Goal: Check status: Check status

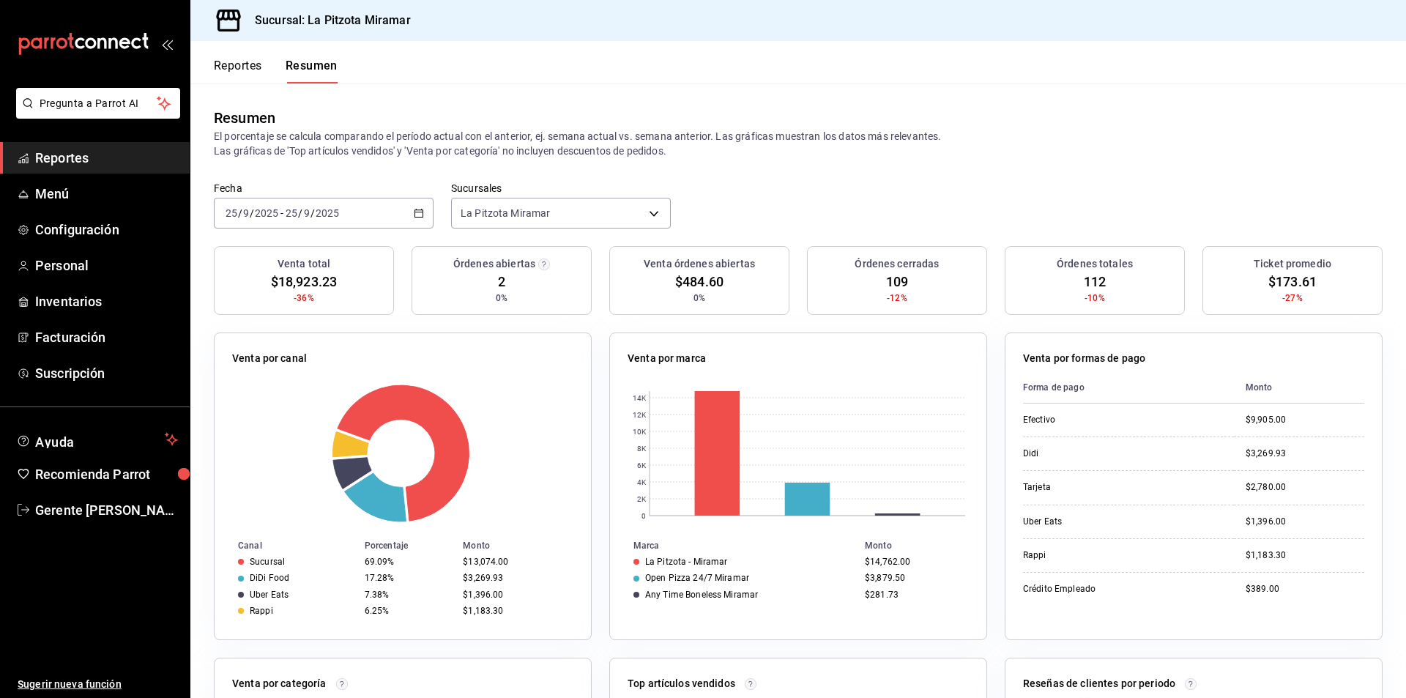
click at [405, 220] on div "[DATE] [DATE] - [DATE] [DATE]" at bounding box center [324, 213] width 220 height 31
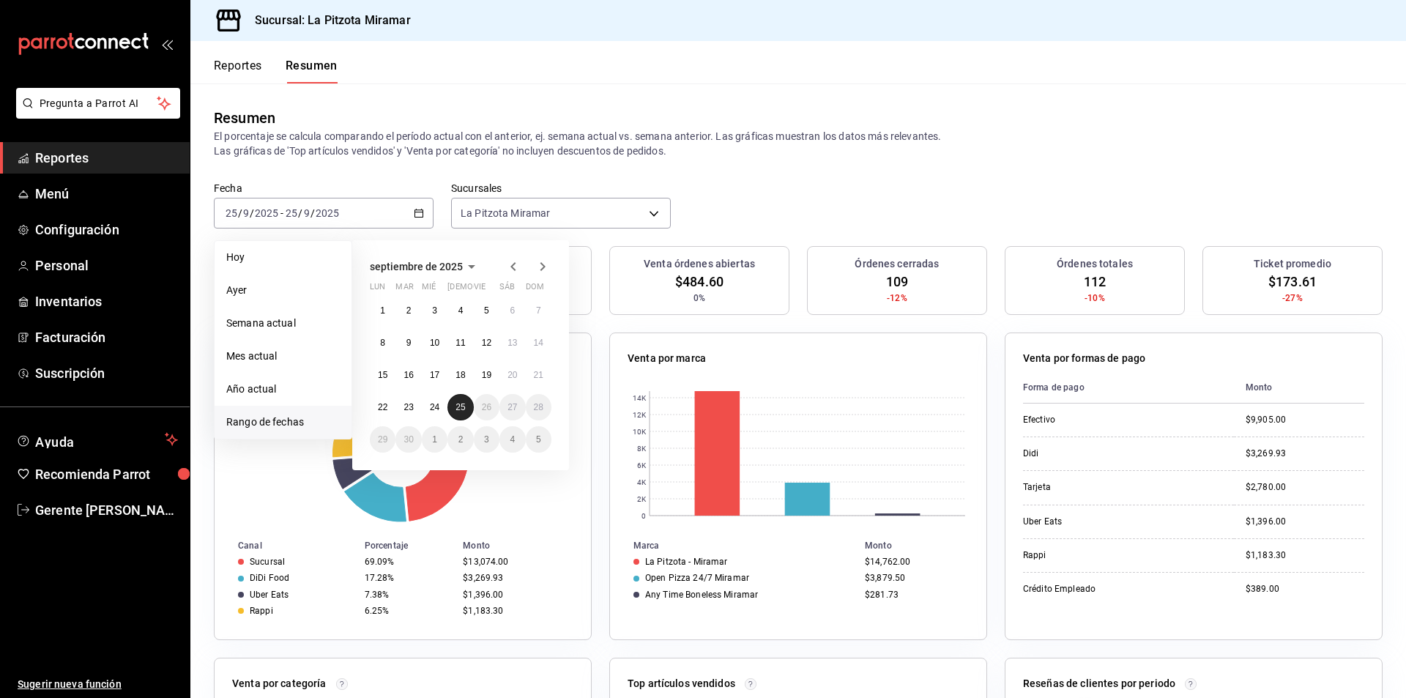
click at [454, 406] on button "25" at bounding box center [460, 407] width 26 height 26
click at [456, 406] on button "25" at bounding box center [460, 407] width 26 height 26
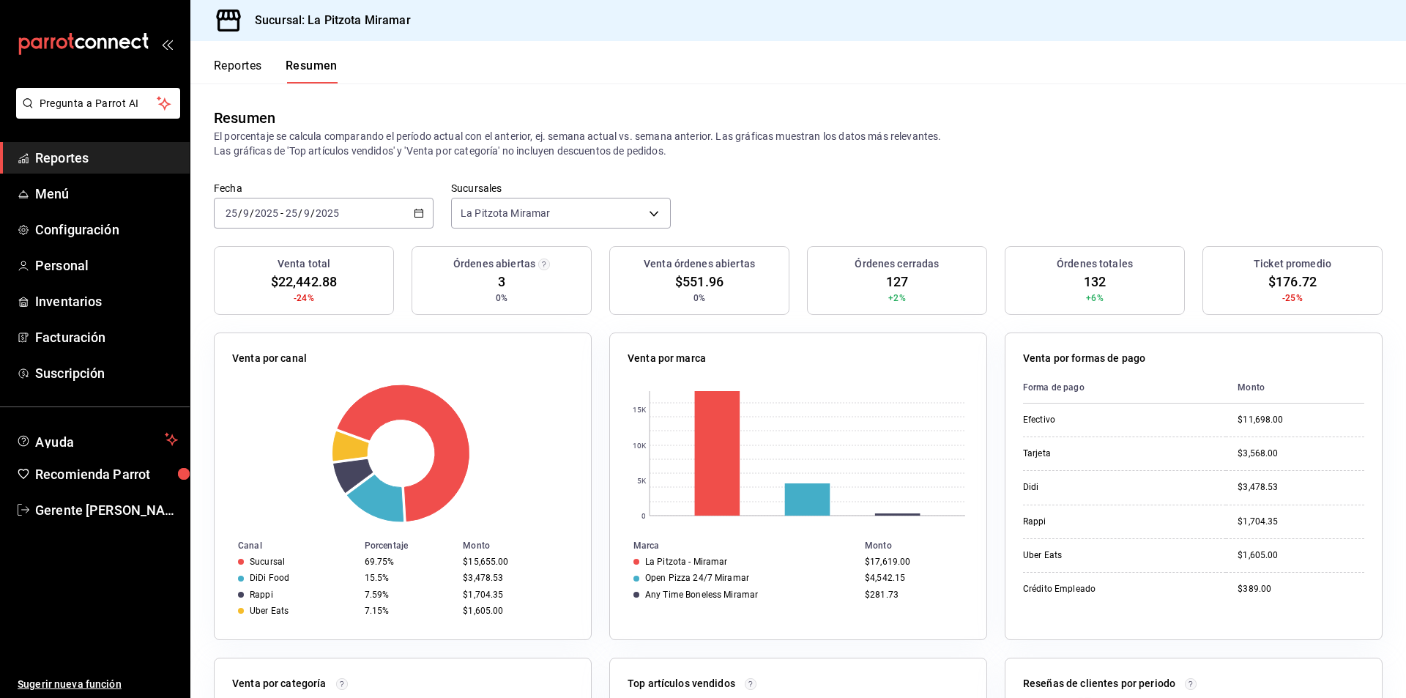
click at [420, 217] on \(Stroke\) "button" at bounding box center [419, 213] width 9 height 8
click at [260, 83] on div "Resumen El porcentaje se calcula comparando el período actual con el anterior, …" at bounding box center [798, 132] width 1216 height 98
drag, startPoint x: 260, startPoint y: 83, endPoint x: 256, endPoint y: 73, distance: 11.2
click at [259, 81] on div "Reportes Resumen Resumen El porcentaje se calcula comparando el período actual …" at bounding box center [798, 369] width 1216 height 657
click at [256, 73] on button "Reportes" at bounding box center [238, 71] width 48 height 25
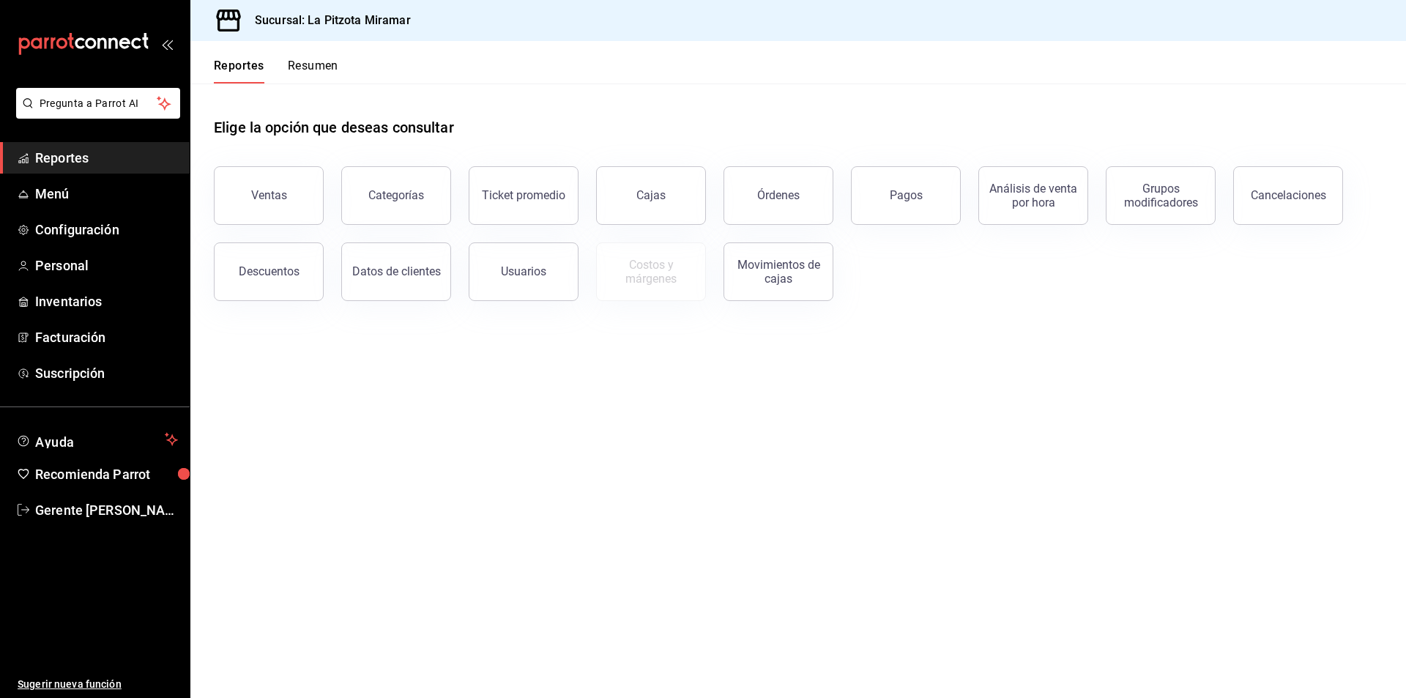
click at [339, 67] on header "Reportes Resumen" at bounding box center [798, 62] width 1216 height 42
click at [332, 70] on button "Resumen" at bounding box center [313, 71] width 51 height 25
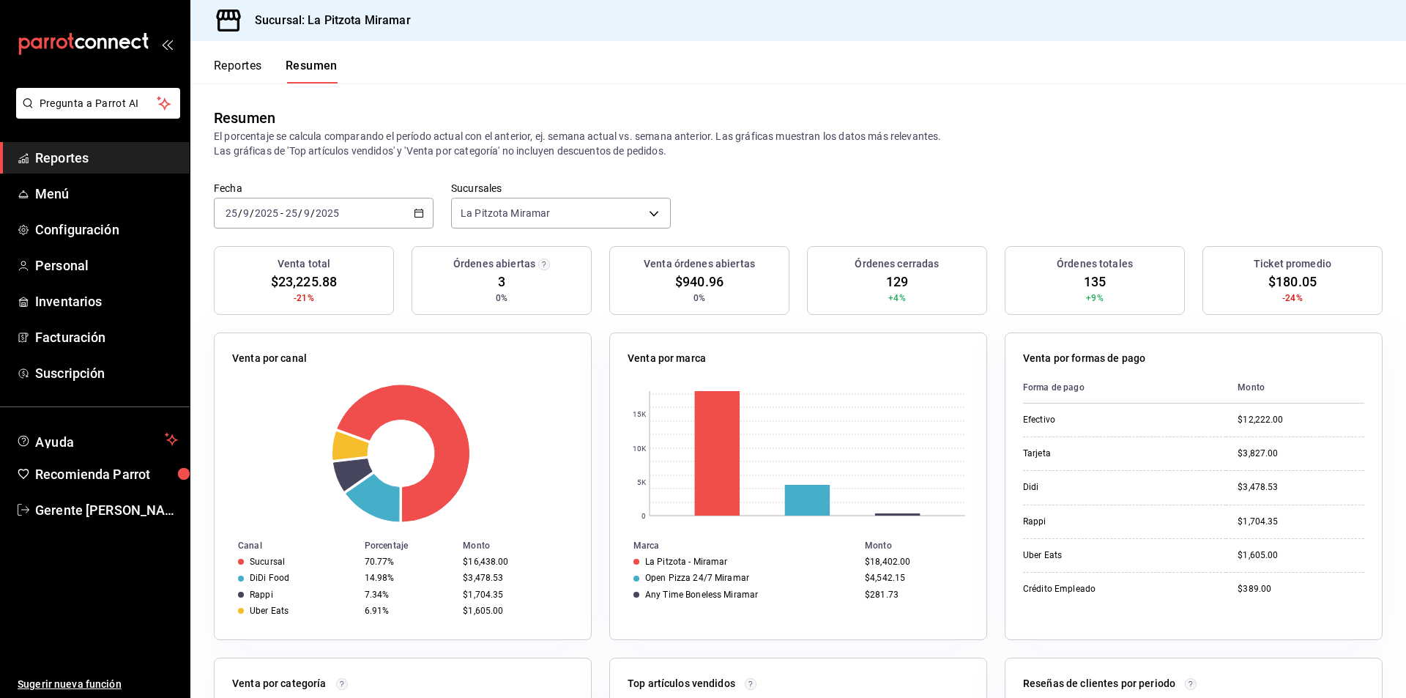
click at [421, 206] on div "[DATE] [DATE] - [DATE] [DATE]" at bounding box center [324, 213] width 220 height 31
click at [308, 418] on span "Rango de fechas" at bounding box center [283, 422] width 114 height 15
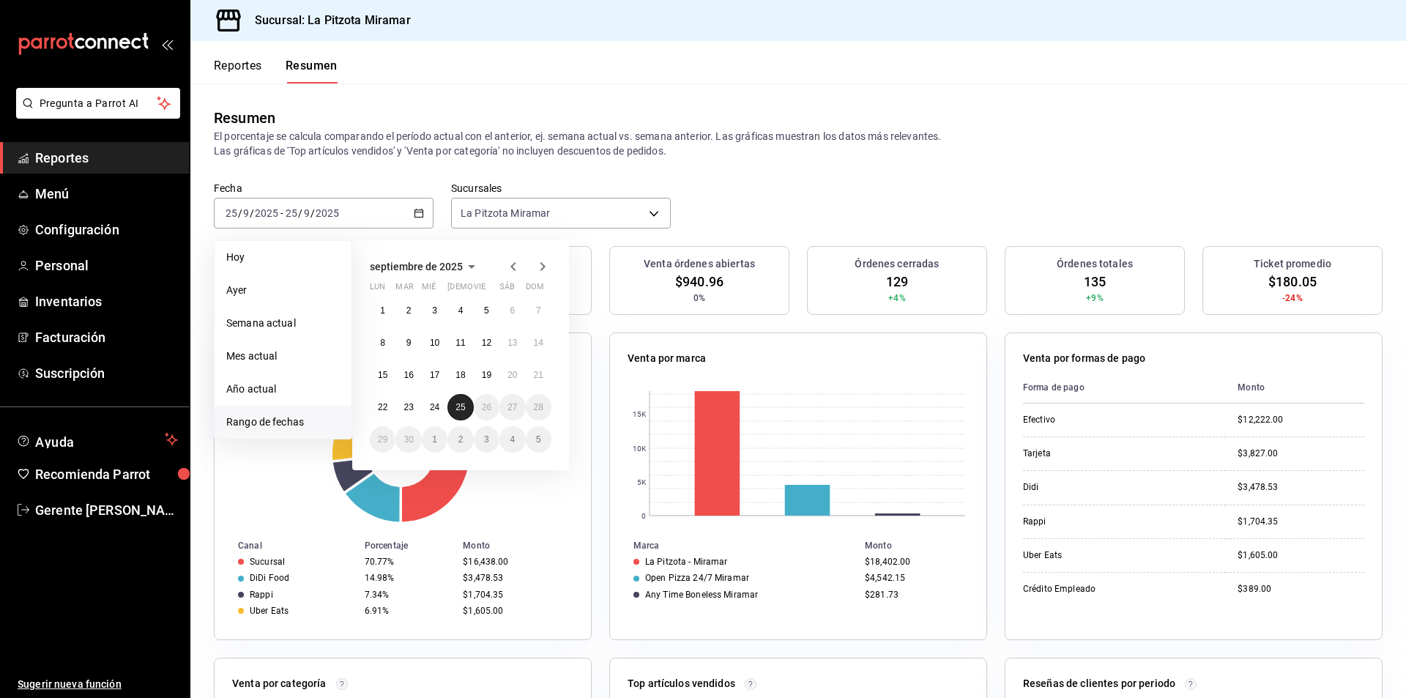
click at [468, 403] on button "25" at bounding box center [460, 407] width 26 height 26
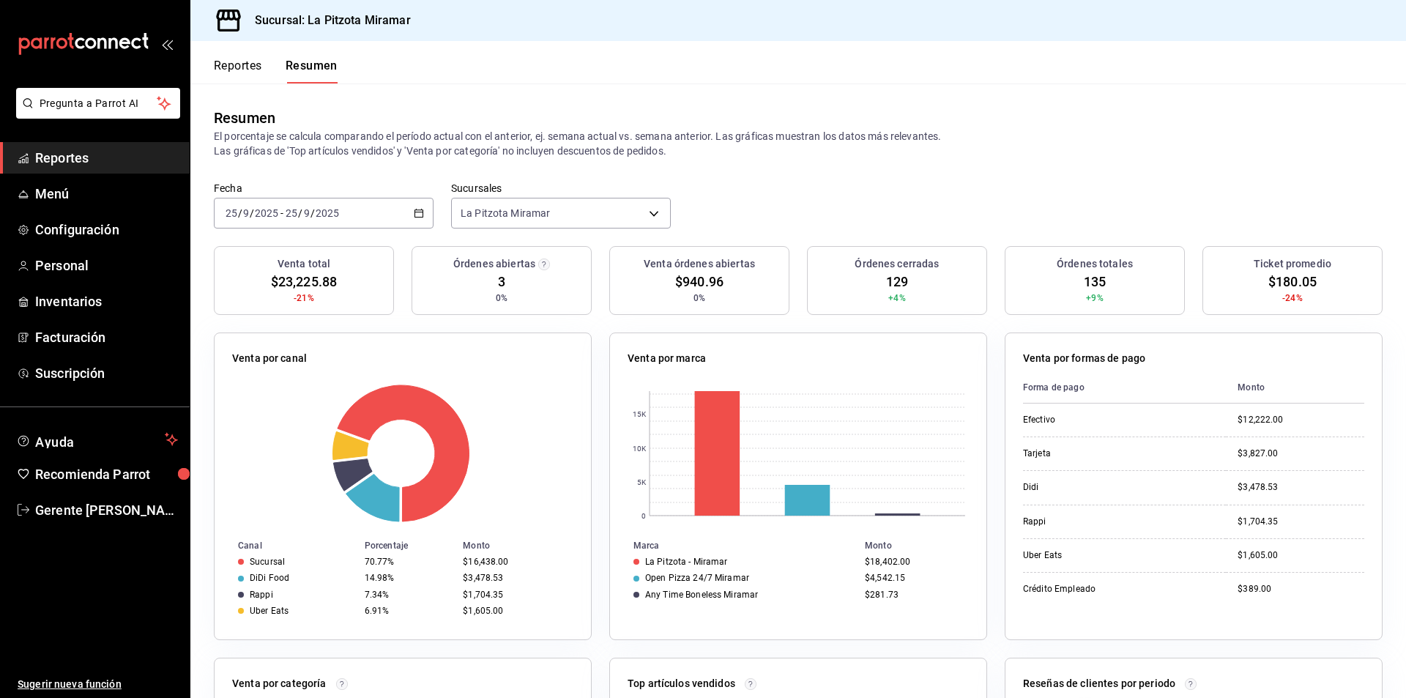
drag, startPoint x: 423, startPoint y: 207, endPoint x: 428, endPoint y: 193, distance: 15.1
click at [422, 207] on div "[DATE] [DATE] - [DATE] [DATE]" at bounding box center [324, 213] width 220 height 31
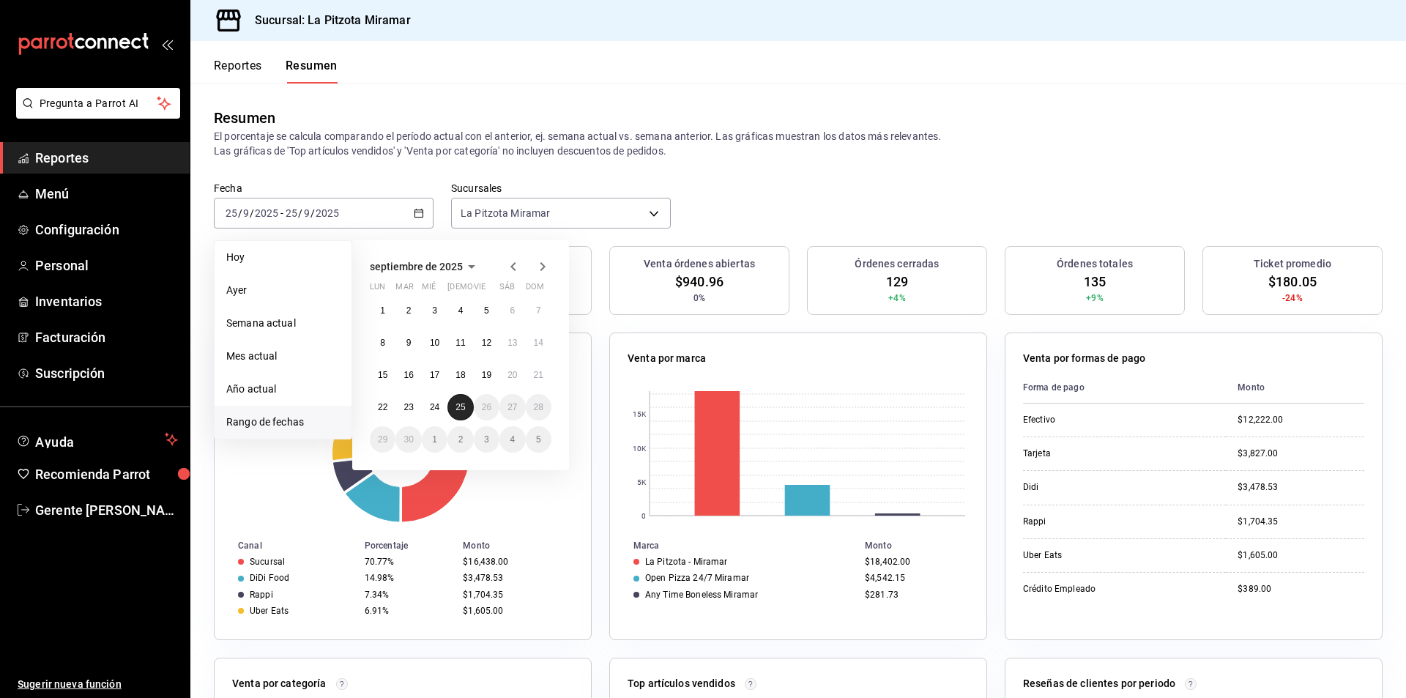
click at [458, 410] on abbr "25" at bounding box center [461, 407] width 10 height 10
